Goal: Navigation & Orientation: Find specific page/section

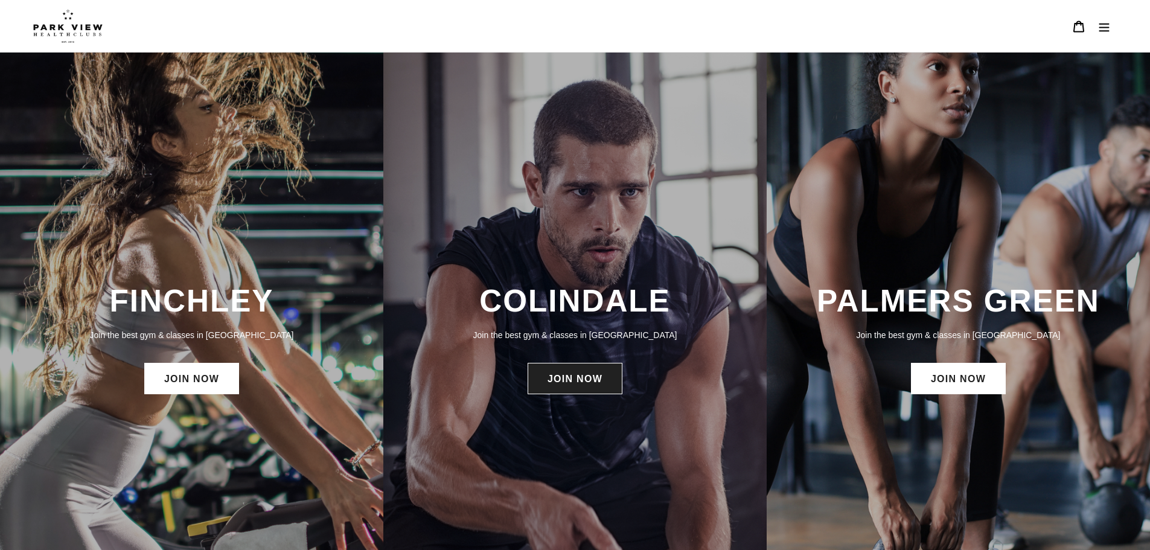
click at [571, 381] on link "JOIN NOW" at bounding box center [575, 378] width 95 height 31
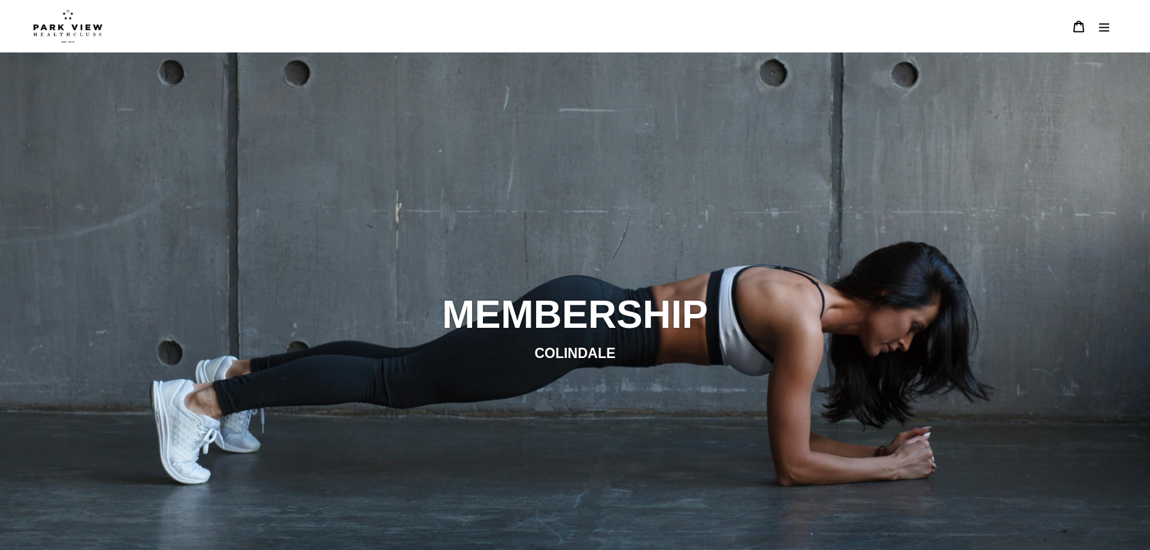
click at [1103, 18] on button "Menu" at bounding box center [1104, 26] width 25 height 26
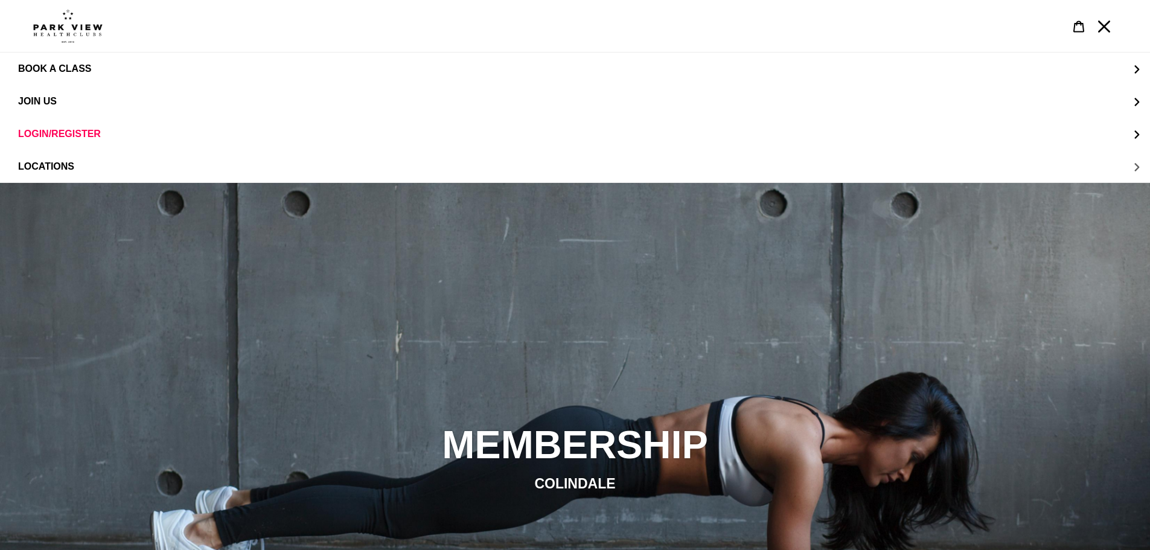
click at [82, 162] on button "LOCATIONS" at bounding box center [575, 166] width 1150 height 33
click at [60, 101] on span "Colindale" at bounding box center [70, 101] width 56 height 11
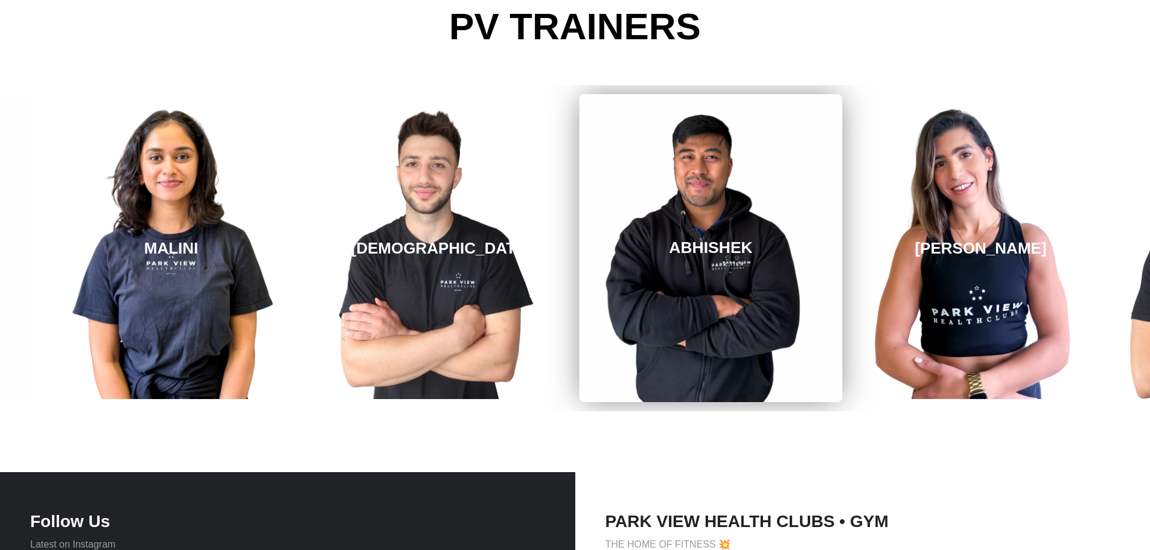
scroll to position [2006, 0]
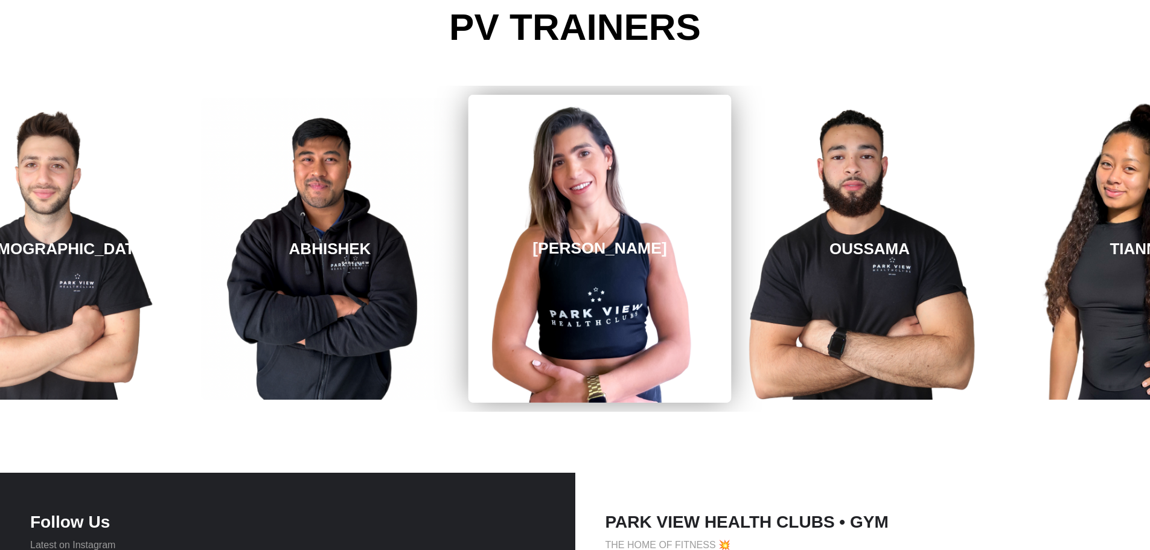
drag, startPoint x: 919, startPoint y: 228, endPoint x: 493, endPoint y: 227, distance: 425.8
click at [501, 236] on link "REBECCA" at bounding box center [600, 249] width 263 height 308
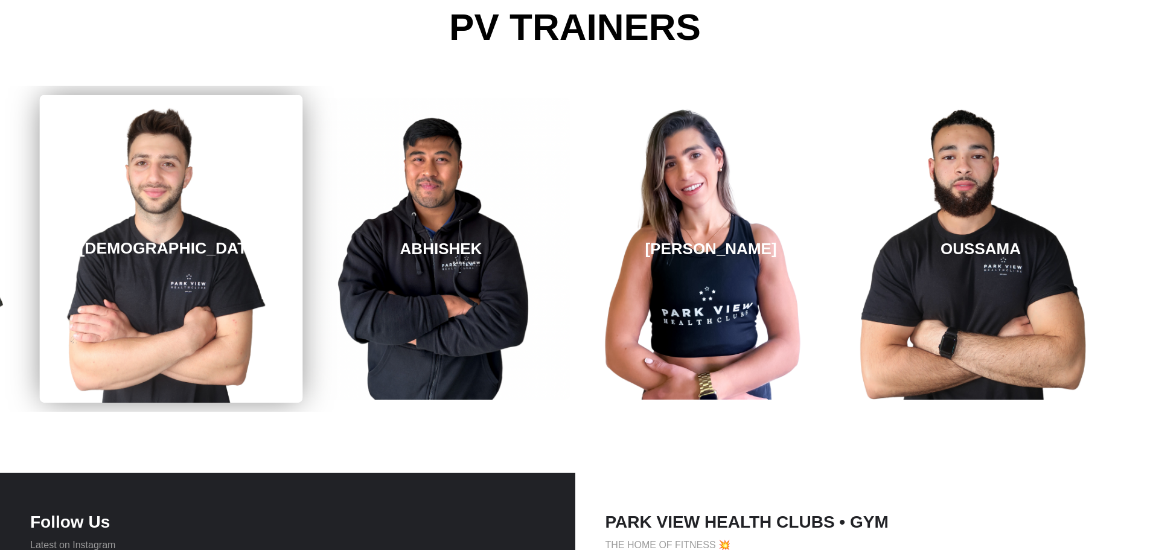
drag, startPoint x: 951, startPoint y: 209, endPoint x: 237, endPoint y: 243, distance: 714.6
drag, startPoint x: 757, startPoint y: 199, endPoint x: 164, endPoint y: 178, distance: 593.4
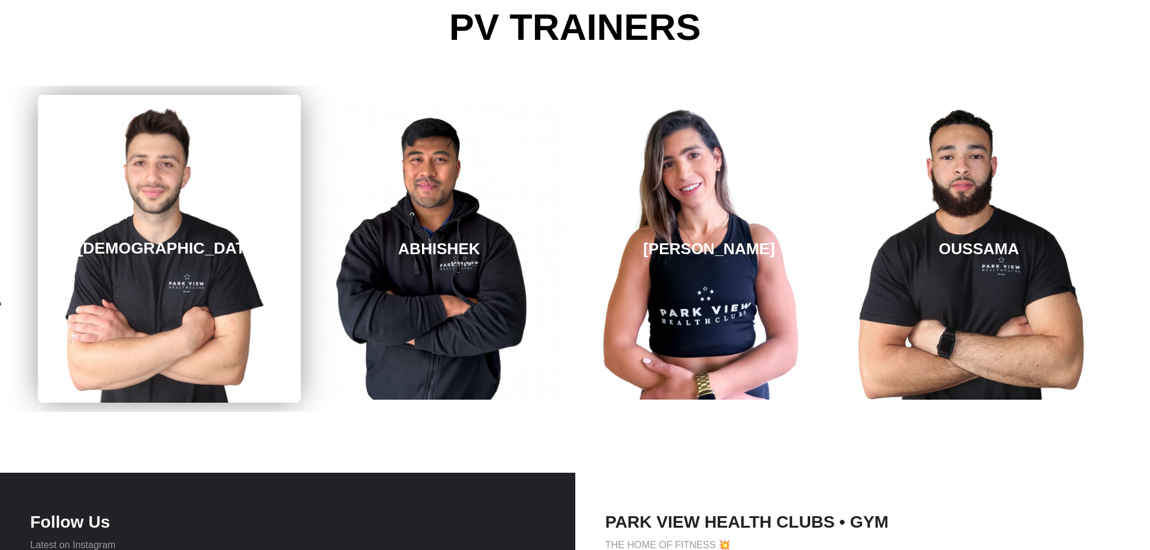
drag, startPoint x: 901, startPoint y: 246, endPoint x: 248, endPoint y: 220, distance: 654.0
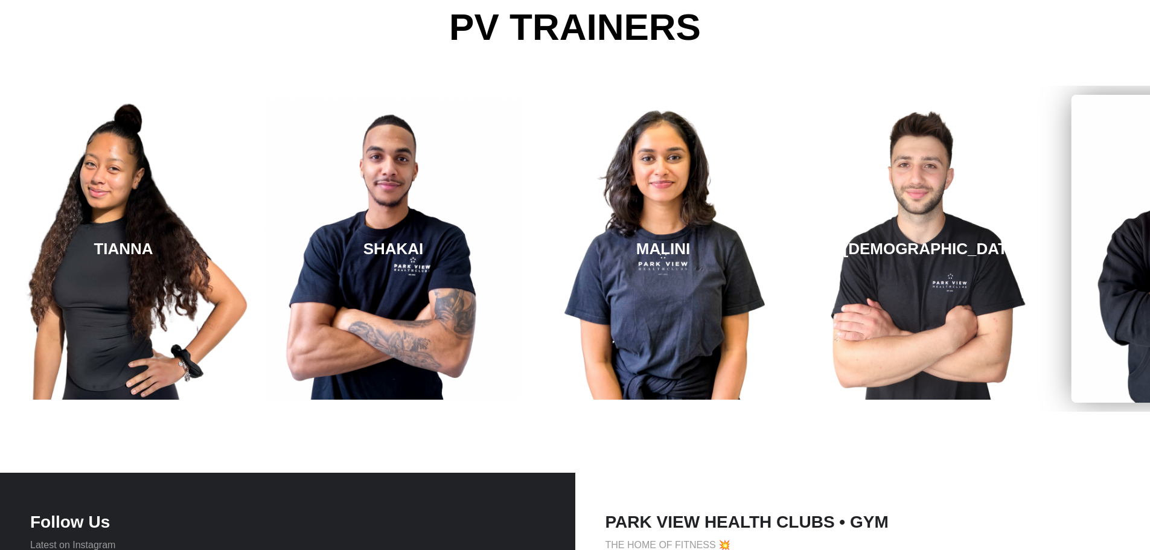
drag, startPoint x: 336, startPoint y: 225, endPoint x: 1063, endPoint y: 212, distance: 727.2
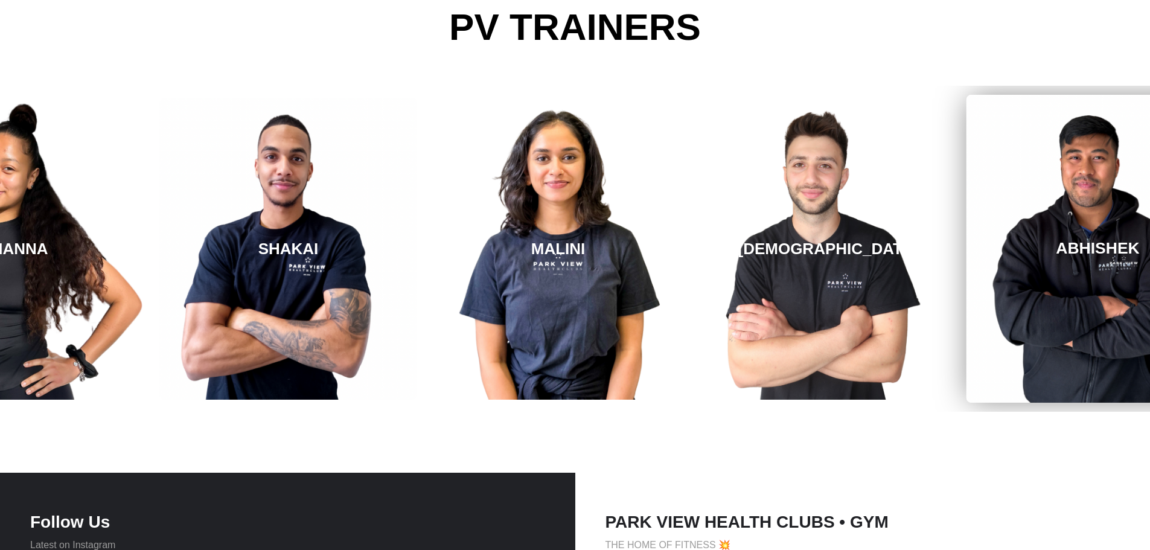
drag, startPoint x: 675, startPoint y: 217, endPoint x: 1100, endPoint y: 178, distance: 427.0
click at [1071, 173] on link "ABHISHEK" at bounding box center [1098, 249] width 263 height 308
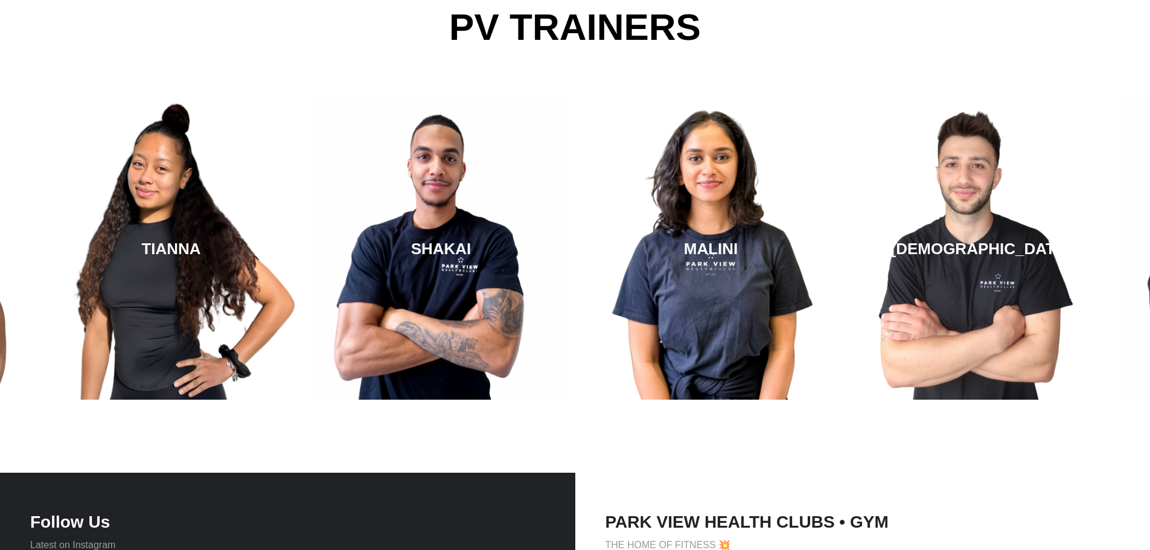
drag, startPoint x: 563, startPoint y: 221, endPoint x: 1152, endPoint y: 159, distance: 592.1
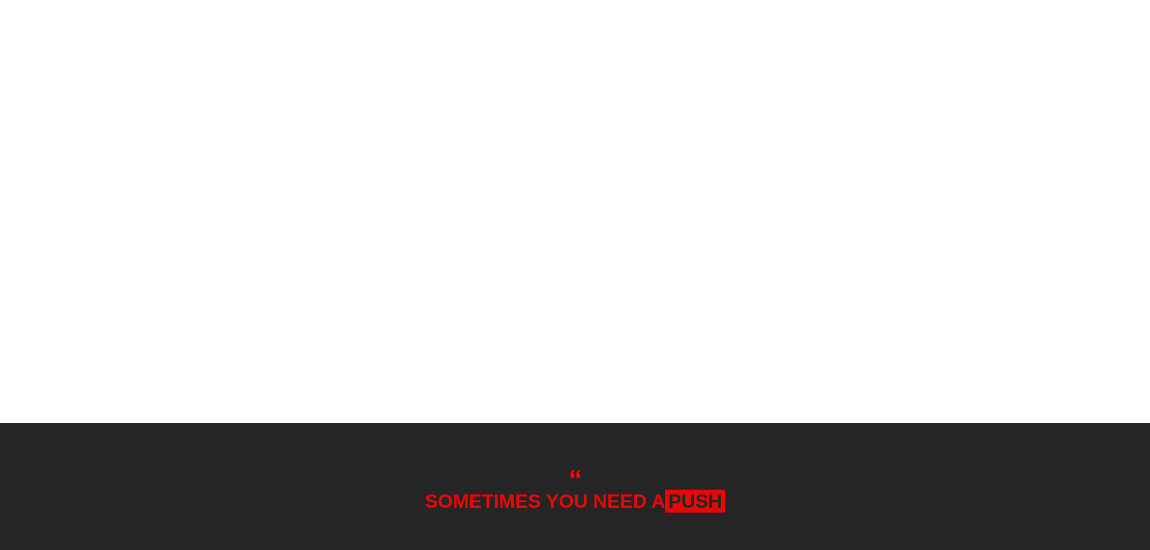
scroll to position [1221, 0]
